Goal: Information Seeking & Learning: Learn about a topic

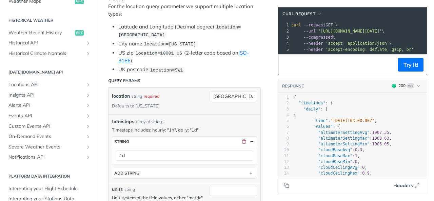
scroll to position [237, 0]
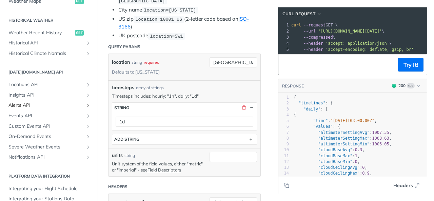
click at [26, 108] on span "Alerts API" at bounding box center [45, 105] width 75 height 7
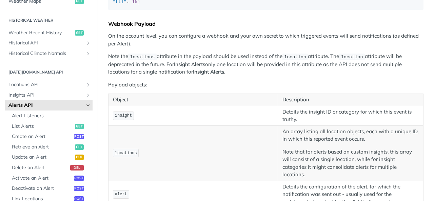
scroll to position [712, 0]
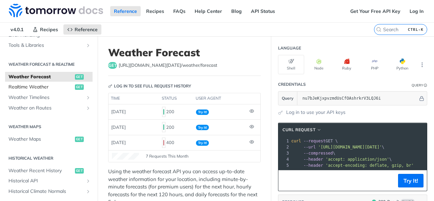
click at [29, 85] on span "Realtime Weather" at bounding box center [40, 87] width 65 height 7
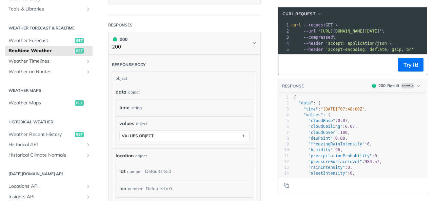
scroll to position [339, 0]
click at [35, 38] on span "Weather Forecast" at bounding box center [40, 40] width 65 height 7
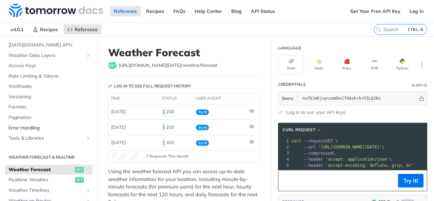
scroll to position [68, 0]
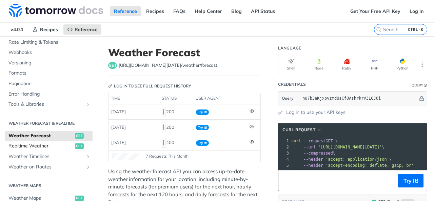
click at [24, 146] on span "Realtime Weather" at bounding box center [40, 146] width 65 height 7
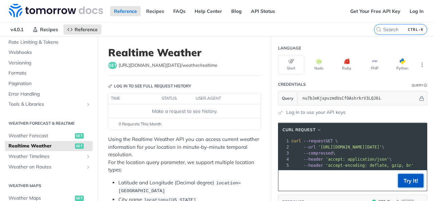
click at [407, 186] on button "Try It!" at bounding box center [410, 181] width 25 height 14
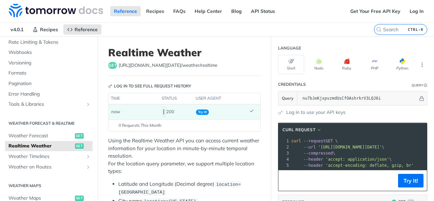
scroll to position [102, 0]
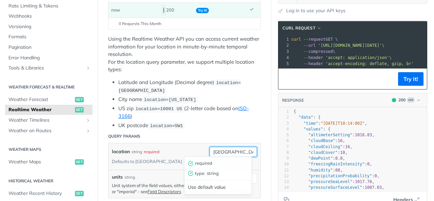
click at [226, 153] on input "[GEOGRAPHIC_DATA]" at bounding box center [233, 152] width 47 height 10
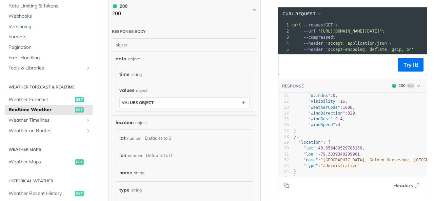
scroll to position [128, 0]
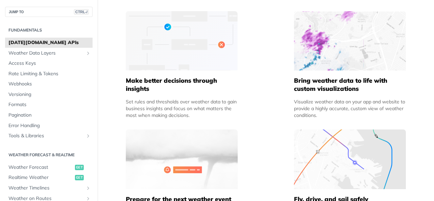
scroll to position [237, 0]
